Goal: Download file/media

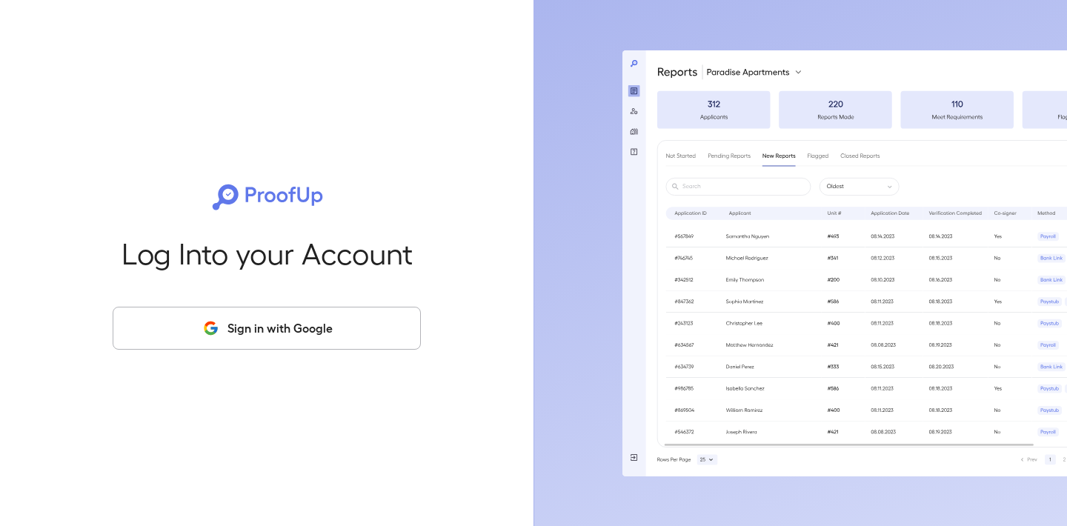
click at [237, 326] on button "Sign in with Google" at bounding box center [267, 328] width 308 height 43
click at [239, 320] on button "Sign in with Google" at bounding box center [267, 328] width 308 height 43
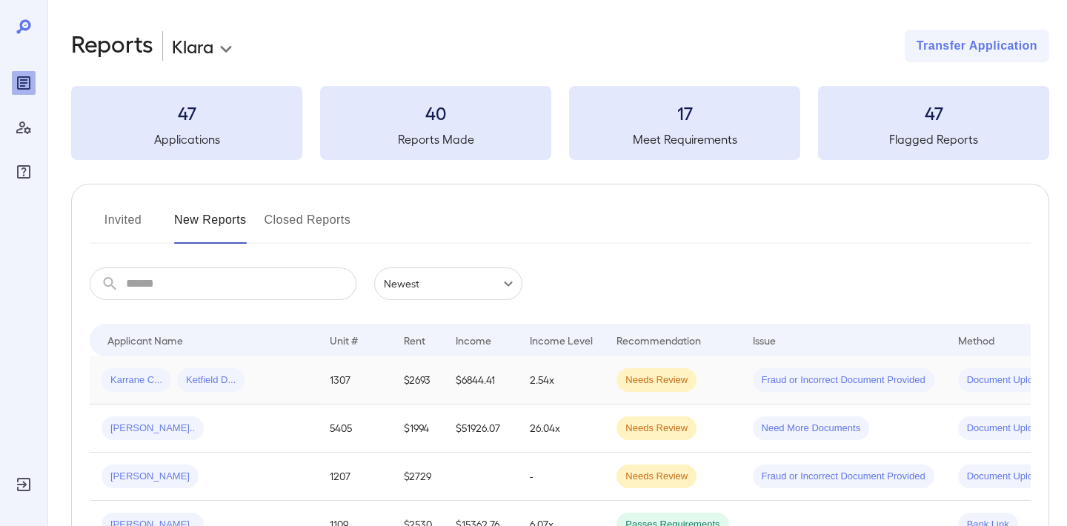
click at [143, 385] on span "Karrane C..." at bounding box center [137, 381] width 70 height 14
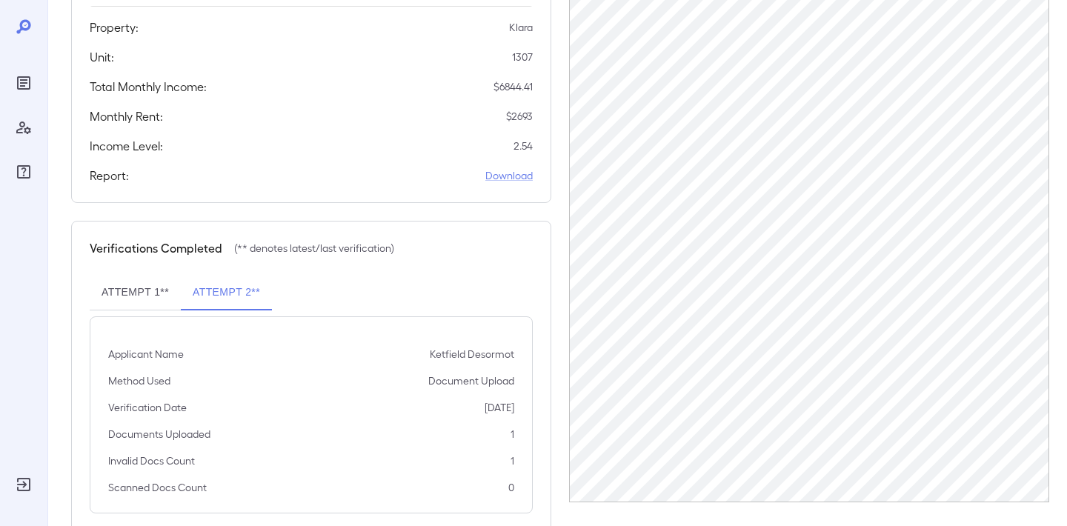
scroll to position [337, 0]
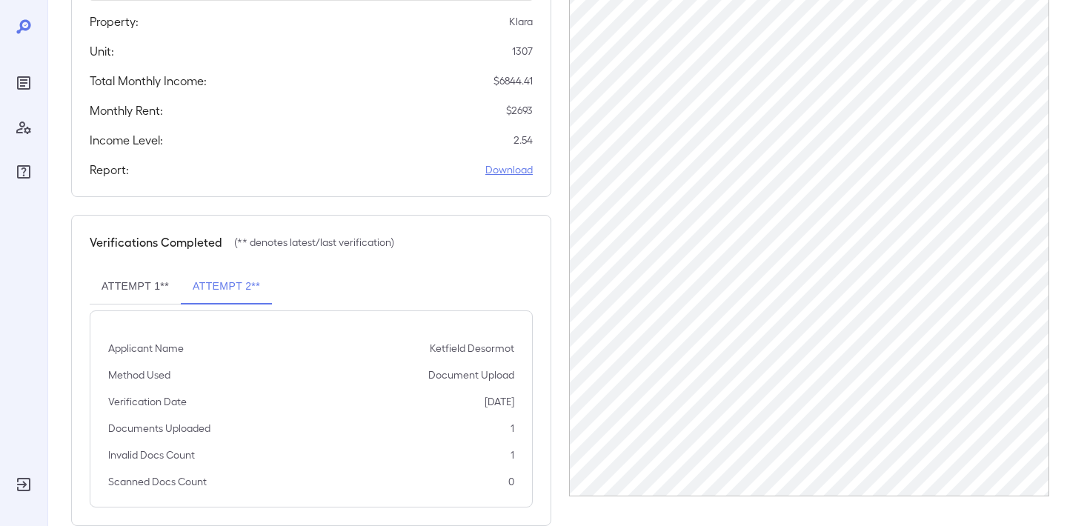
click at [508, 162] on link "Download" at bounding box center [508, 169] width 47 height 15
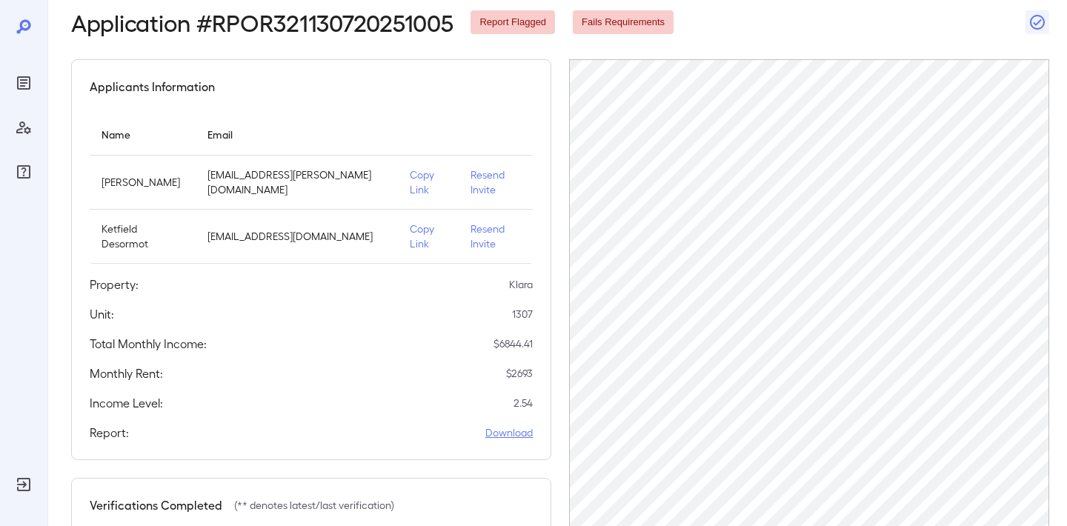
scroll to position [0, 0]
